Goal: Task Accomplishment & Management: Manage account settings

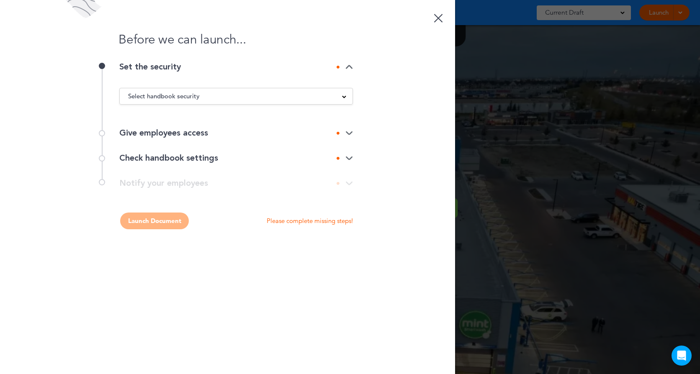
click at [286, 96] on div "Select handbook security" at bounding box center [236, 96] width 233 height 9
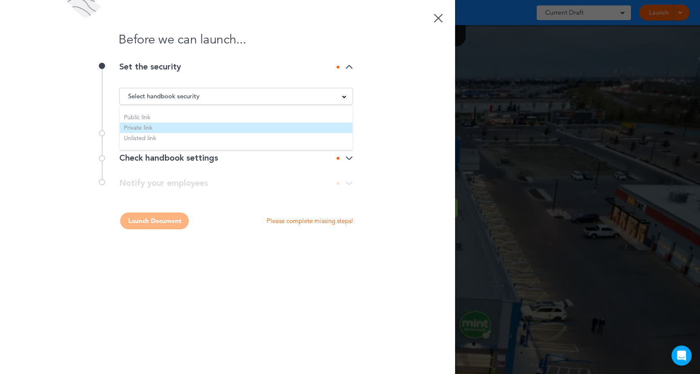
click at [262, 131] on li "Private link" at bounding box center [236, 128] width 233 height 10
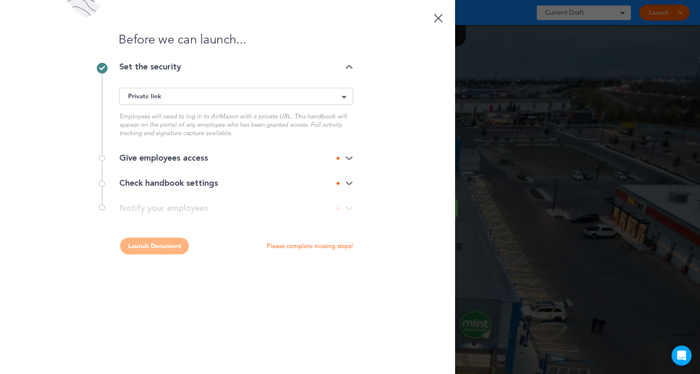
click at [241, 154] on div "Give employees access" at bounding box center [235, 158] width 233 height 8
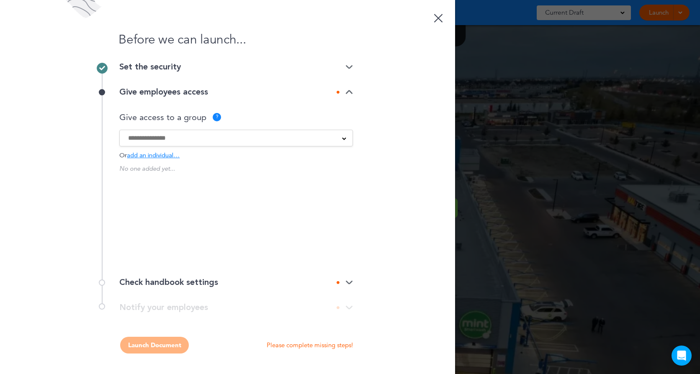
click at [234, 142] on input at bounding box center [230, 137] width 205 height 9
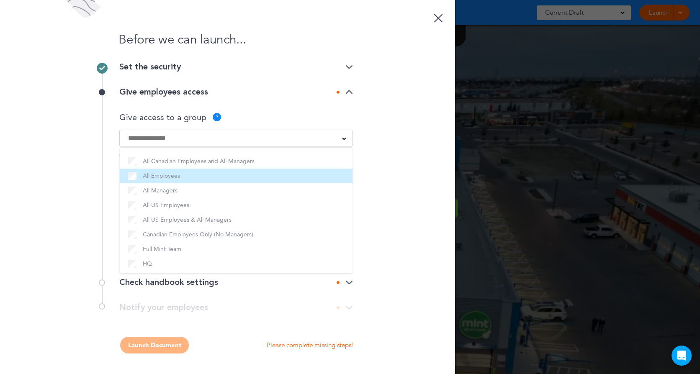
click at [205, 182] on li "All Employees" at bounding box center [236, 176] width 233 height 15
click at [218, 177] on label "All Employees" at bounding box center [236, 176] width 216 height 10
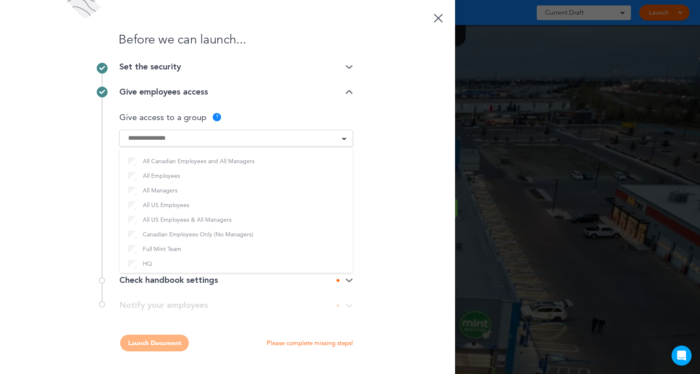
click at [385, 207] on div "Before we can launch... Set the security Private link Public link Private link …" at bounding box center [227, 187] width 455 height 374
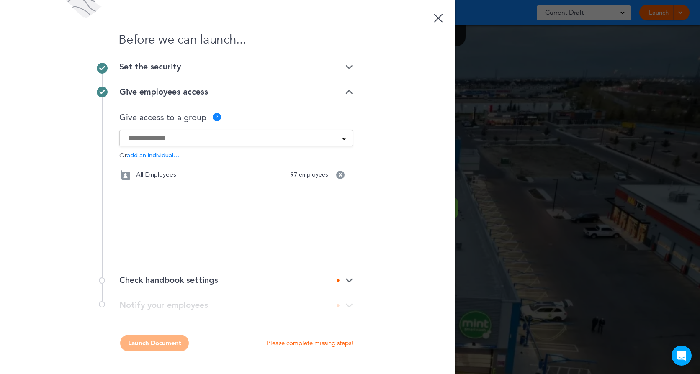
click at [207, 284] on div "Check handbook settings" at bounding box center [235, 280] width 233 height 8
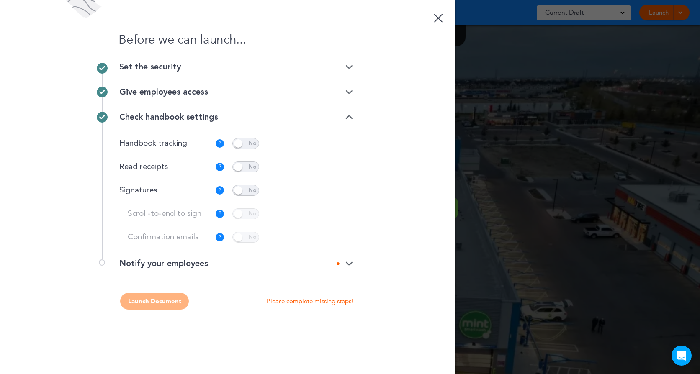
click at [253, 142] on span at bounding box center [245, 143] width 27 height 11
click at [174, 263] on div "Notify your employees" at bounding box center [235, 263] width 233 height 8
